Goal: Find specific page/section: Find specific page/section

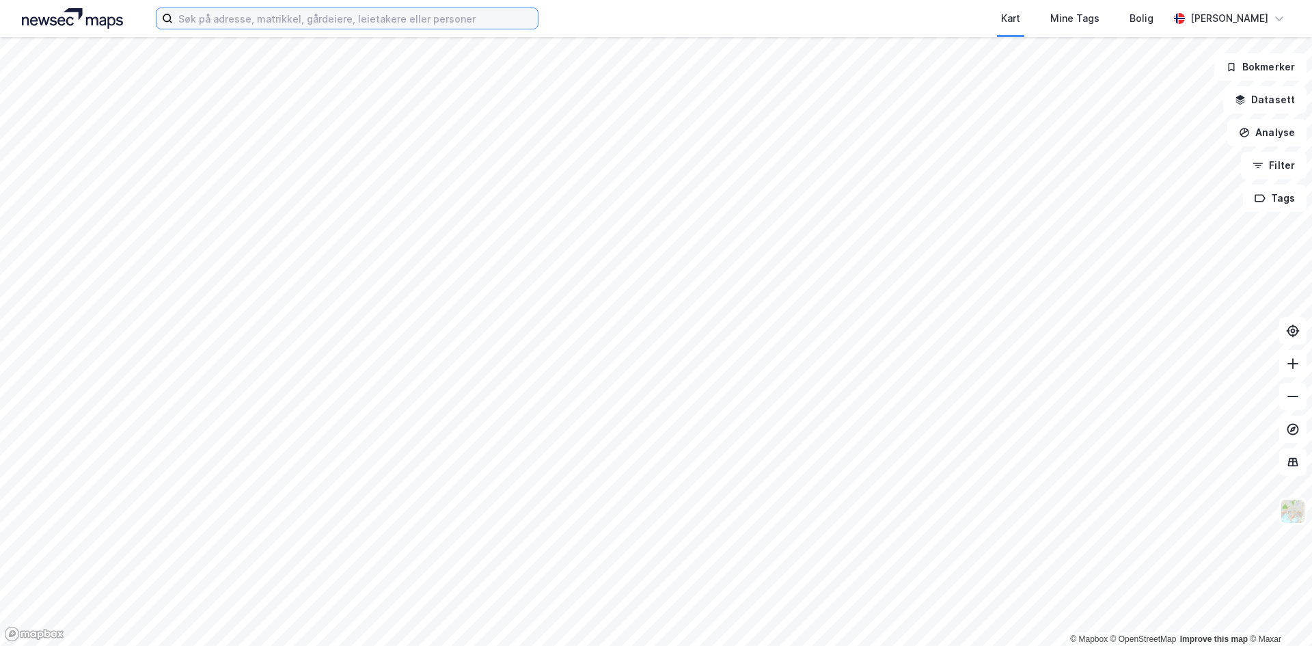
click at [204, 20] on input at bounding box center [355, 18] width 365 height 20
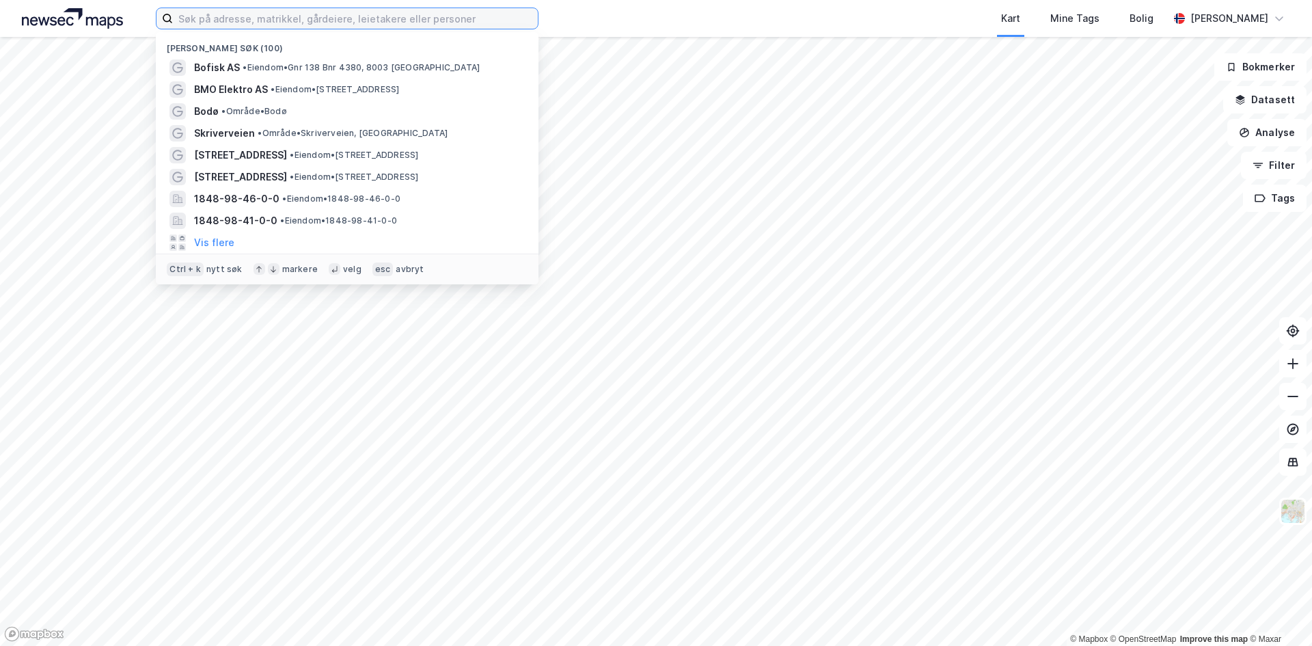
paste input "[STREET_ADDRESS]"
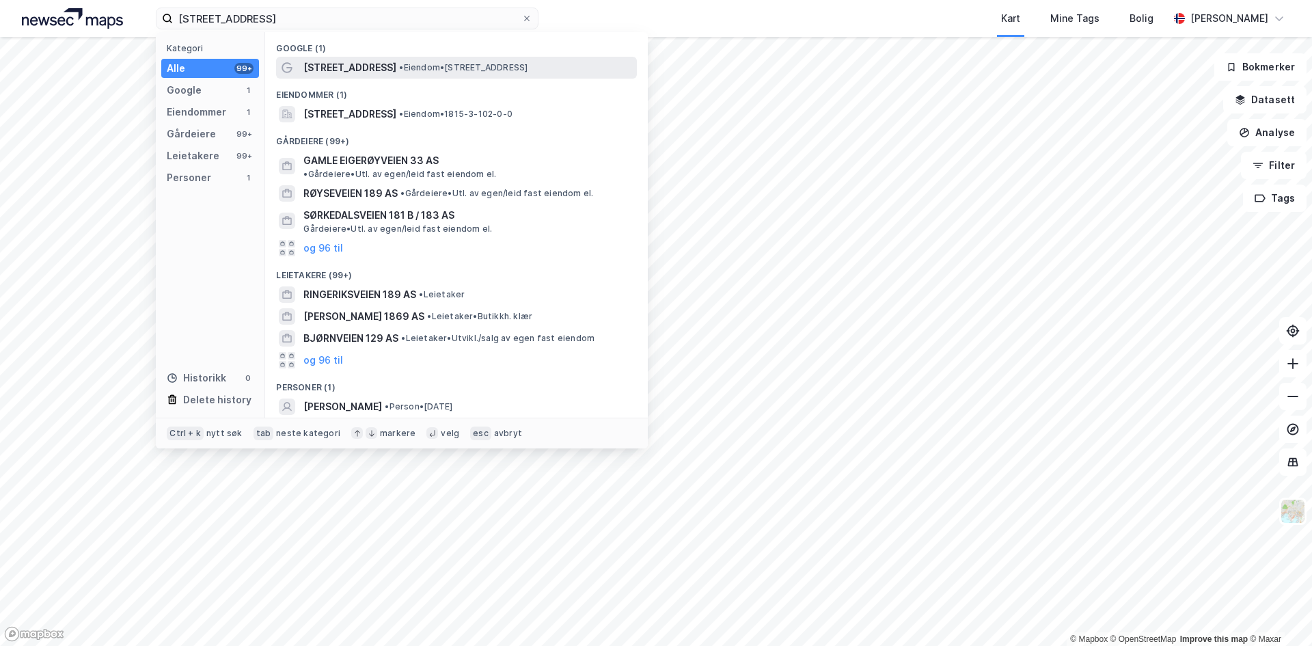
click at [346, 64] on span "[STREET_ADDRESS]" at bounding box center [349, 67] width 93 height 16
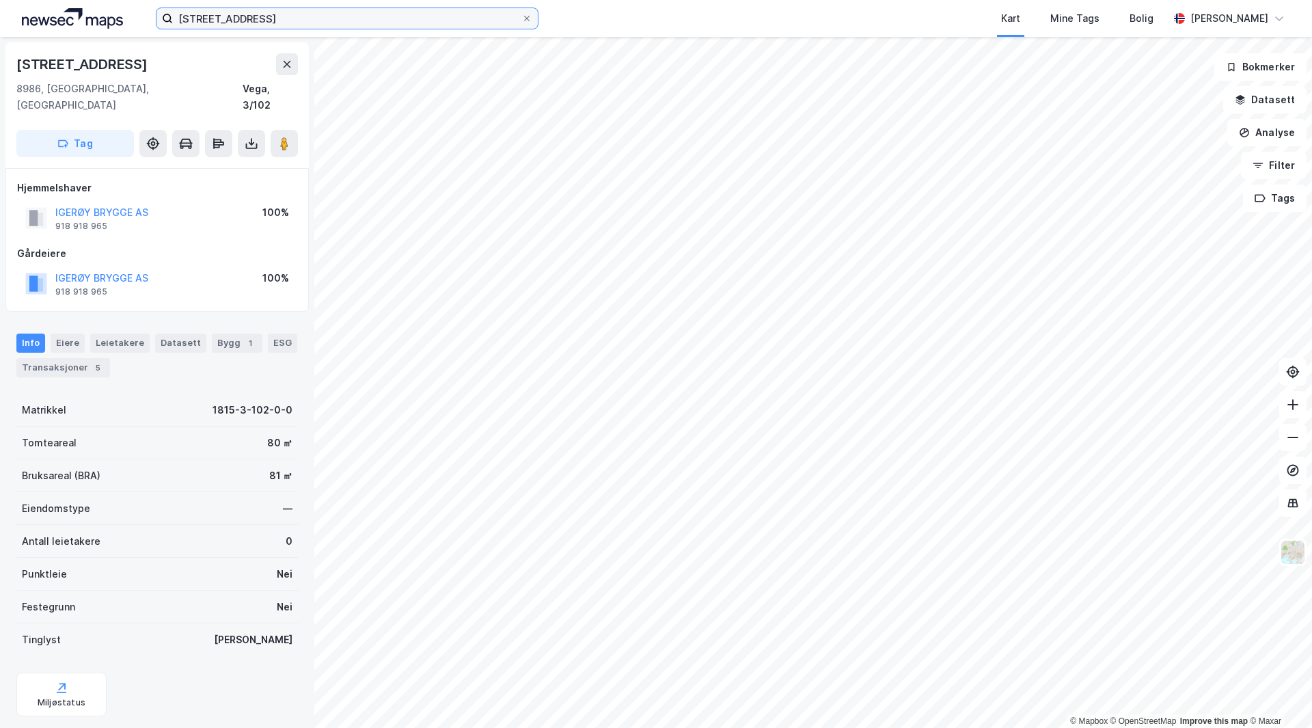
click at [309, 21] on input "[STREET_ADDRESS]" at bounding box center [347, 18] width 348 height 20
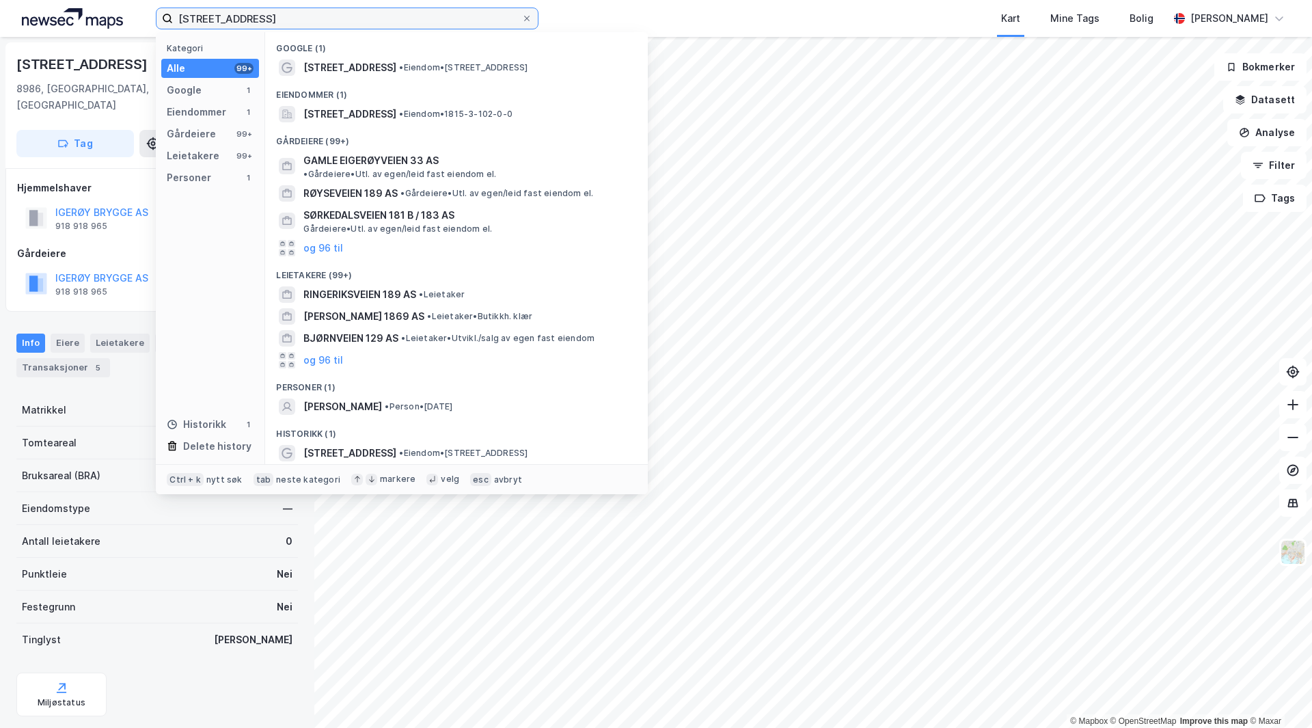
click at [309, 21] on input "[STREET_ADDRESS]" at bounding box center [347, 18] width 348 height 20
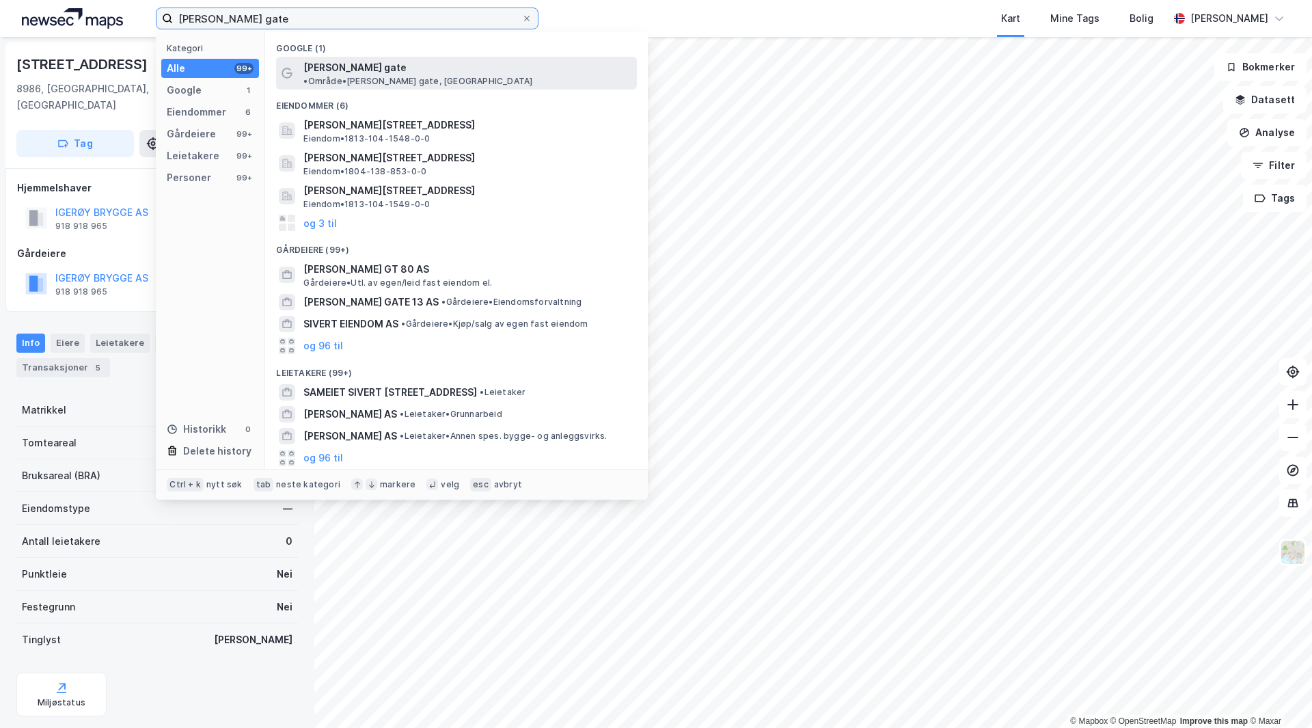
type input "[PERSON_NAME] gate"
click at [345, 61] on span "[PERSON_NAME] gate" at bounding box center [354, 67] width 103 height 16
